Goal: Information Seeking & Learning: Check status

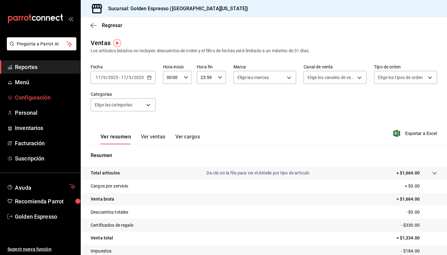
click at [39, 95] on span "Configuración" at bounding box center [45, 97] width 61 height 8
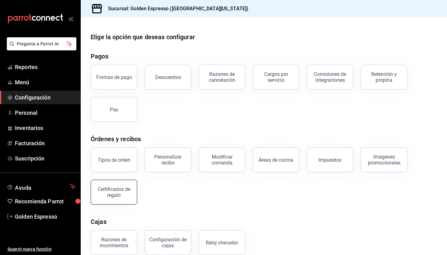
click at [112, 188] on div "Certificados de regalo" at bounding box center [114, 192] width 39 height 12
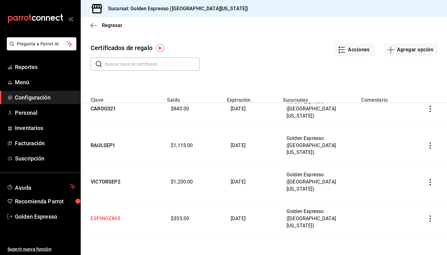
scroll to position [13, 0]
click at [105, 236] on td "MANUEL307" at bounding box center [122, 254] width 83 height 37
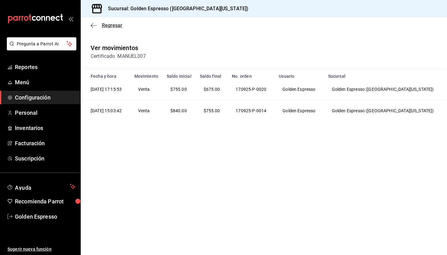
click at [93, 27] on icon "button" at bounding box center [92, 25] width 2 height 5
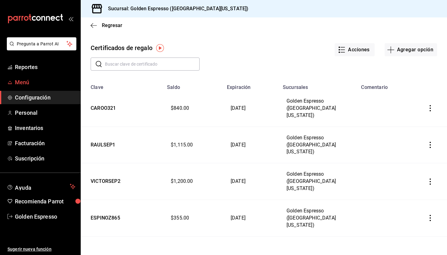
click at [22, 81] on span "Menú" at bounding box center [45, 82] width 61 height 8
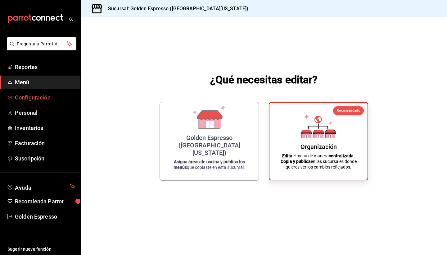
click at [34, 98] on span "Configuración" at bounding box center [45, 97] width 61 height 8
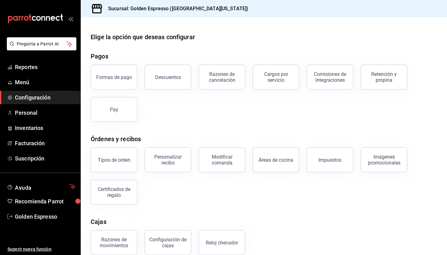
click at [12, 74] on ul "Reportes Menú Configuración Personal Inventarios Facturación Suscripción" at bounding box center [40, 112] width 80 height 105
click at [21, 69] on span "Reportes" at bounding box center [45, 67] width 61 height 8
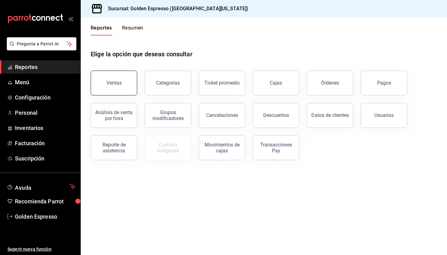
click at [117, 79] on button "Ventas" at bounding box center [114, 83] width 47 height 25
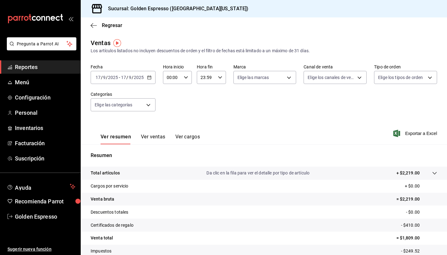
click at [179, 75] on input "00:00" at bounding box center [172, 77] width 18 height 12
click at [169, 97] on span "15" at bounding box center [169, 94] width 5 height 5
click at [188, 118] on button "30" at bounding box center [184, 112] width 12 height 12
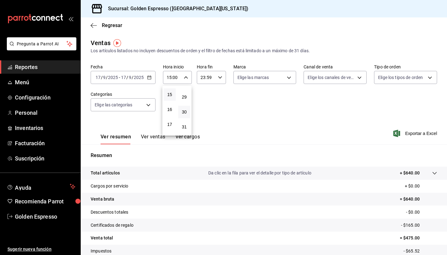
type input "15:30"
click at [315, 138] on div at bounding box center [223, 127] width 447 height 255
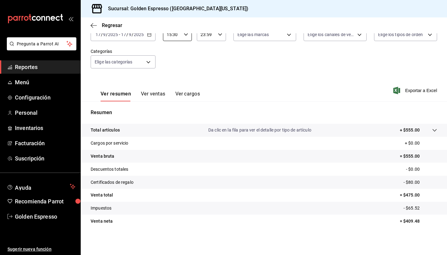
scroll to position [43, 0]
click at [274, 85] on div "Ver resumen Ver ventas Ver cargos Exportar a Excel" at bounding box center [264, 88] width 367 height 25
click at [188, 89] on div "Ver resumen Ver ventas Ver cargos" at bounding box center [145, 92] width 109 height 18
click at [154, 94] on button "Ver ventas" at bounding box center [153, 96] width 25 height 11
